Goal: Find specific page/section: Find specific page/section

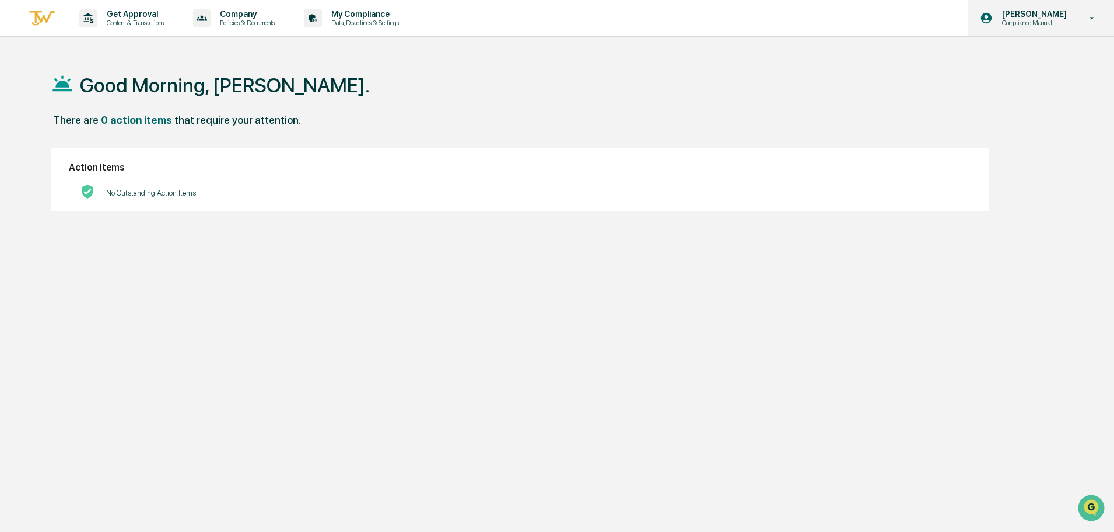
click at [1043, 23] on p "Compliance Manual" at bounding box center [1033, 23] width 80 height 8
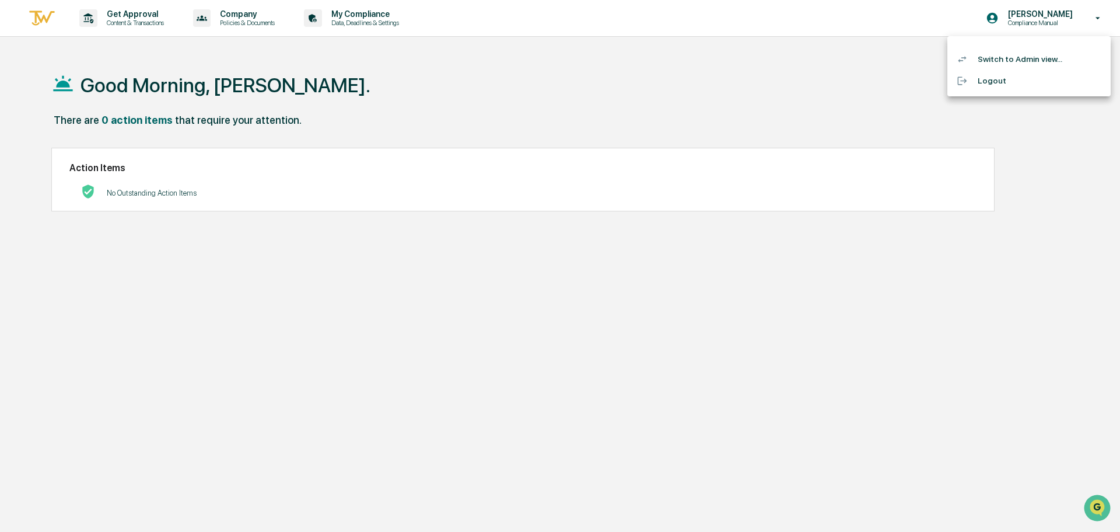
click at [1008, 58] on li "Switch to Admin view..." at bounding box center [1028, 59] width 163 height 22
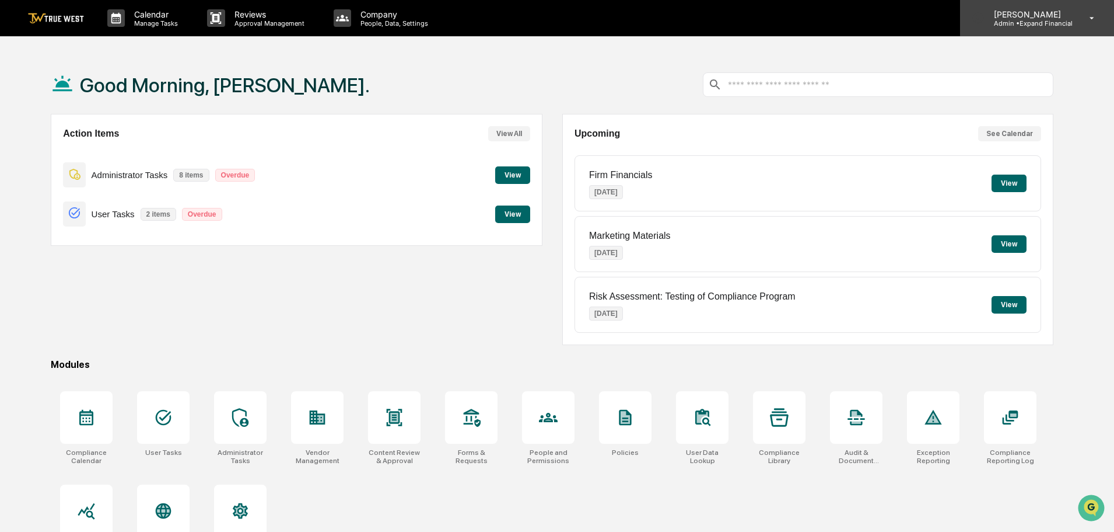
click at [1040, 27] on div "[PERSON_NAME] Admin • Expand Financial" at bounding box center [1037, 18] width 154 height 36
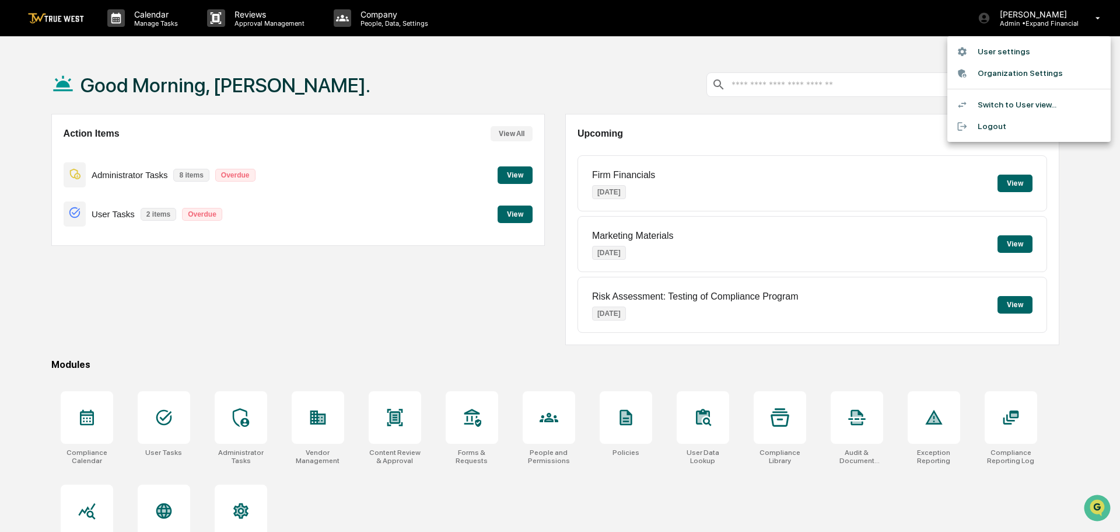
click at [390, 57] on div at bounding box center [560, 266] width 1120 height 532
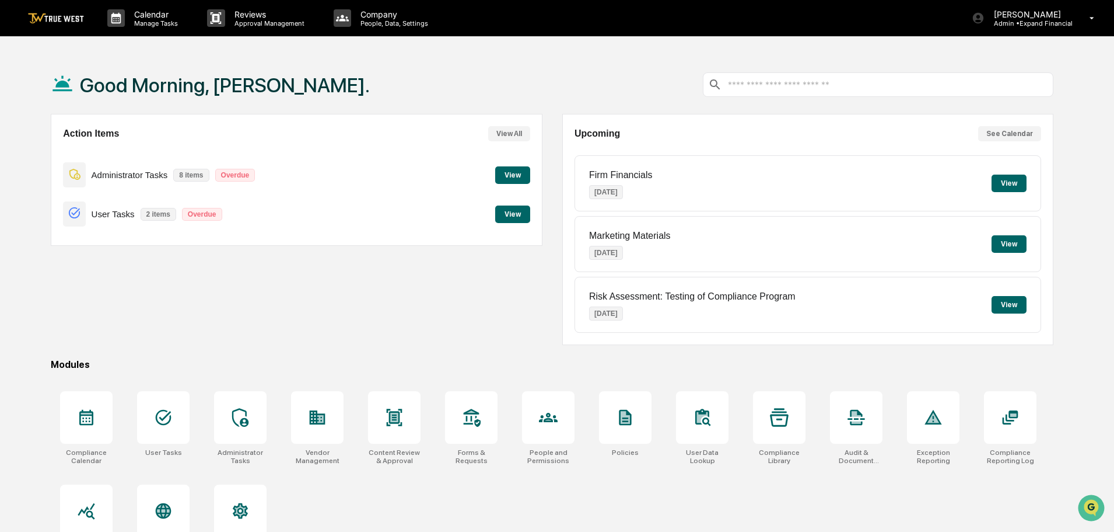
click at [510, 173] on button "View" at bounding box center [512, 175] width 35 height 18
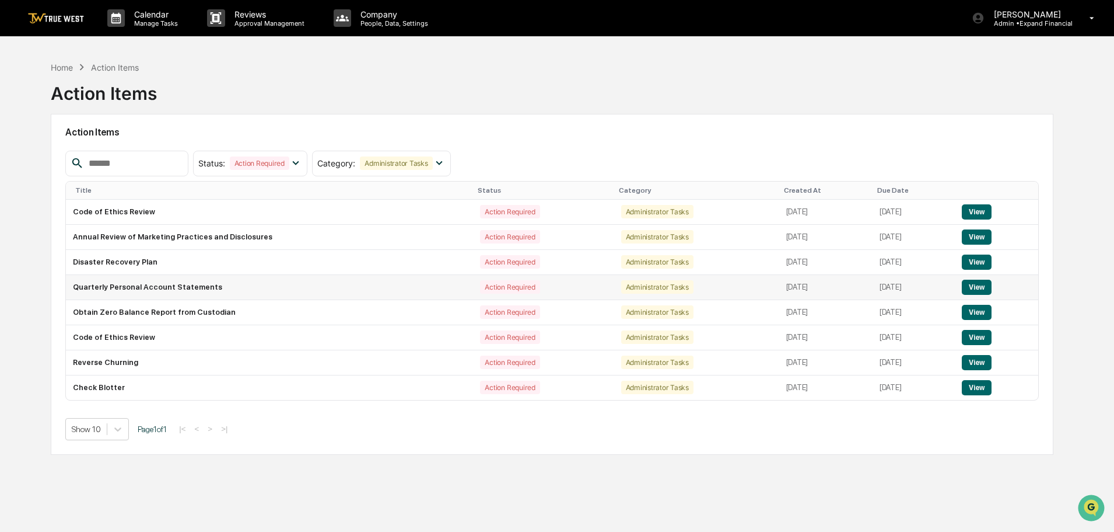
click at [987, 284] on button "View" at bounding box center [977, 286] width 30 height 15
